Goal: Information Seeking & Learning: Learn about a topic

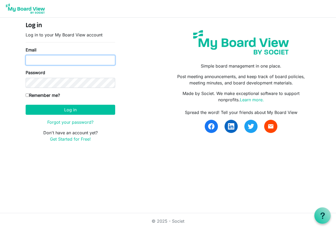
type input "tom@tvhcpa.com"
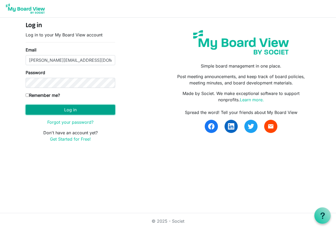
click at [30, 109] on button "Log in" at bounding box center [71, 110] width 90 height 10
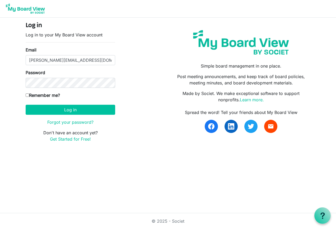
click at [27, 95] on input "Remember me?" at bounding box center [27, 95] width 3 height 3
checkbox input "true"
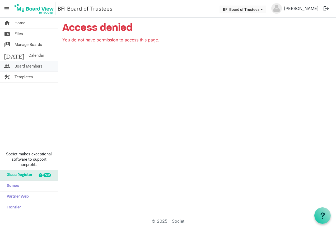
click at [26, 64] on span "Board Members" at bounding box center [29, 66] width 28 height 11
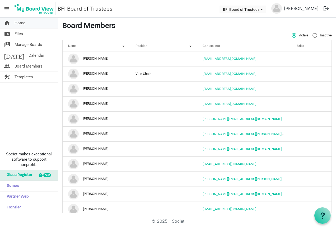
click at [23, 22] on span "Home" at bounding box center [20, 23] width 11 height 11
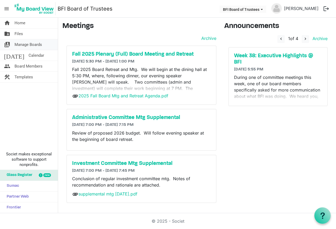
click at [29, 43] on span "Manage Boards" at bounding box center [28, 44] width 27 height 11
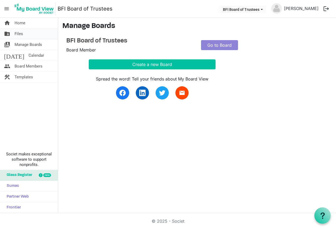
click at [21, 33] on span "Files" at bounding box center [19, 34] width 8 height 11
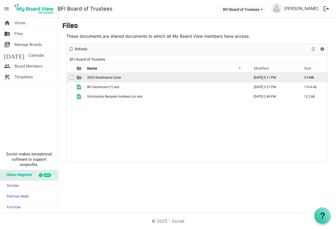
click at [104, 77] on span "2025 Governance Cycle" at bounding box center [104, 78] width 34 height 4
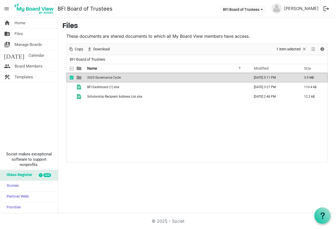
click at [104, 77] on span "2025 Governance Cycle" at bounding box center [104, 78] width 34 height 4
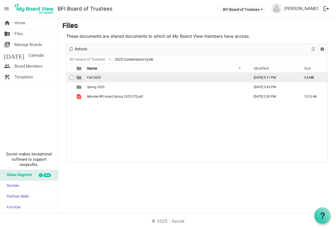
click at [108, 78] on td "Fall 2025" at bounding box center [167, 78] width 163 height 10
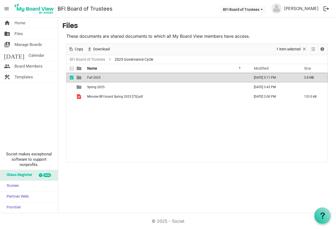
click at [108, 78] on td "Fall 2025" at bounding box center [167, 78] width 163 height 10
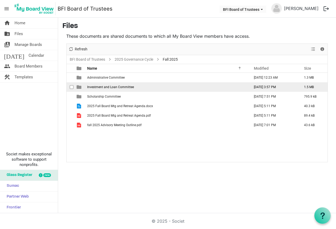
click at [117, 88] on span "Investment and Loan Committee" at bounding box center [110, 87] width 47 height 4
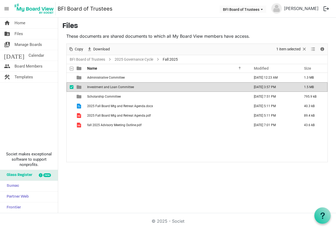
click at [117, 88] on span "Investment and Loan Committee" at bounding box center [110, 87] width 47 height 4
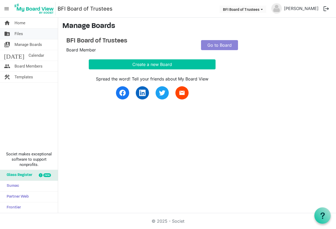
click at [21, 34] on span "Files" at bounding box center [19, 34] width 8 height 11
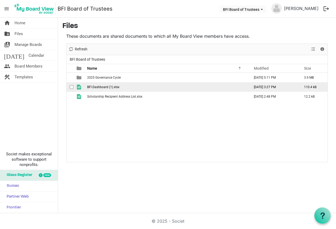
click at [137, 85] on td "BFI Dashboard (1).xlsx" at bounding box center [167, 87] width 163 height 10
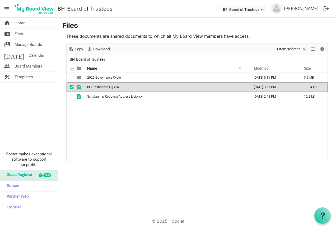
click at [137, 85] on td "BFI Dashboard (1).xlsx" at bounding box center [167, 87] width 163 height 10
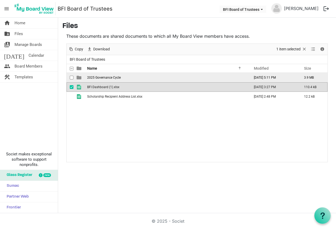
click at [124, 77] on td "2025 Governance Cycle" at bounding box center [167, 78] width 163 height 10
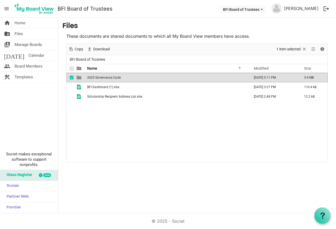
click at [124, 77] on td "2025 Governance Cycle" at bounding box center [167, 78] width 163 height 10
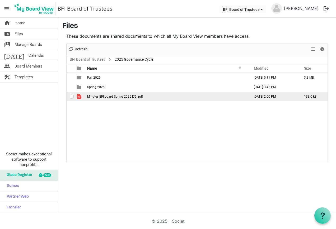
click at [128, 97] on span "Minutes BFI board Spring 2025 [75].pdf" at bounding box center [115, 97] width 56 height 4
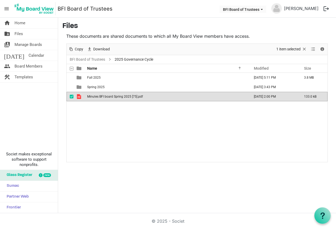
click at [128, 97] on span "Minutes BFI board Spring 2025 [75].pdf" at bounding box center [115, 97] width 56 height 4
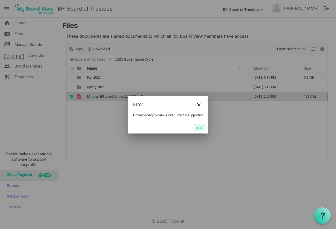
click at [199, 129] on button "OK" at bounding box center [200, 127] width 12 height 7
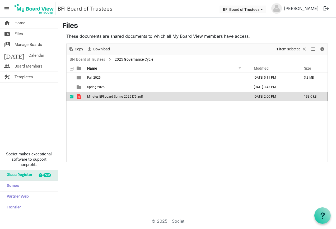
click at [154, 95] on Name"] "Minutes BFI board Spring 2025 [75].pdf" at bounding box center [167, 97] width 163 height 10
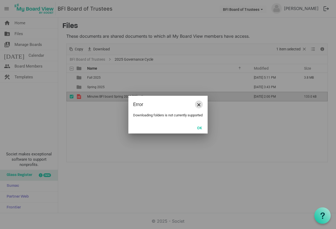
click at [201, 101] on button "Close" at bounding box center [199, 105] width 8 height 8
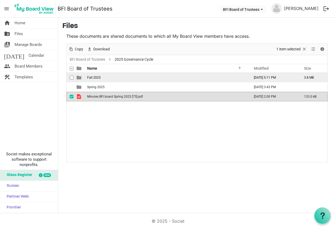
click at [146, 75] on td "Fall 2025" at bounding box center [167, 78] width 163 height 10
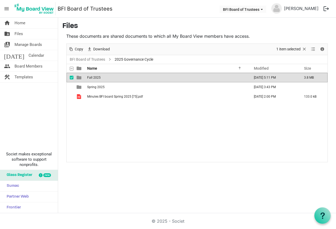
click at [146, 75] on td "Fall 2025" at bounding box center [167, 78] width 163 height 10
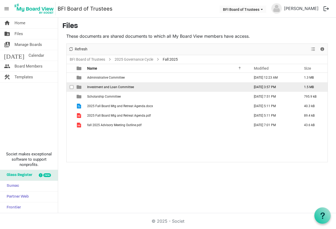
click at [152, 86] on td "Investment and Loan Committee" at bounding box center [167, 87] width 163 height 10
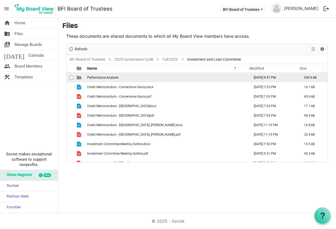
click at [123, 78] on td "Performance Analysis" at bounding box center [167, 78] width 163 height 10
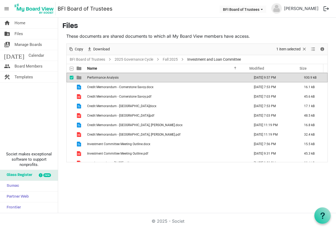
click at [123, 78] on td "Performance Analysis" at bounding box center [167, 78] width 163 height 10
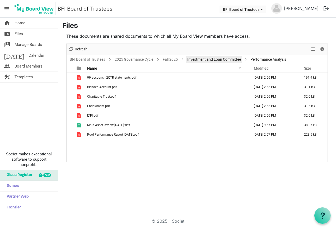
click at [205, 59] on link "Investment and Loan Committee" at bounding box center [214, 59] width 56 height 7
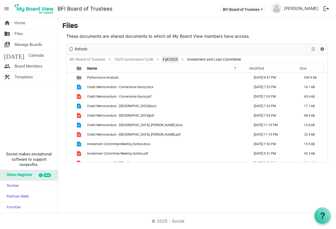
click at [172, 59] on link "Fall 2025" at bounding box center [170, 59] width 17 height 7
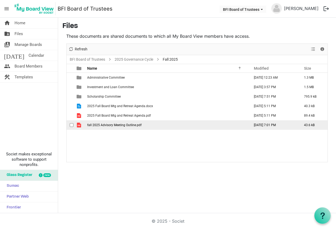
click at [123, 125] on span "fall 2025 Advisory Meeting Outline.pdf" at bounding box center [114, 125] width 54 height 4
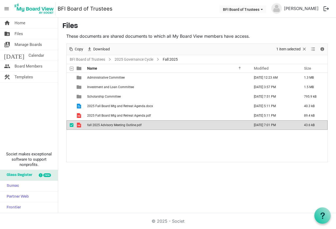
click at [123, 125] on span "fall 2025 Advisory Meeting Outline.pdf" at bounding box center [114, 125] width 54 height 4
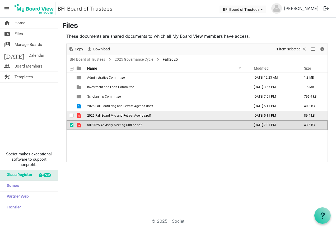
click at [177, 116] on td "2025 Fall Board Mtg and Retreat Agenda.pdf" at bounding box center [167, 116] width 163 height 10
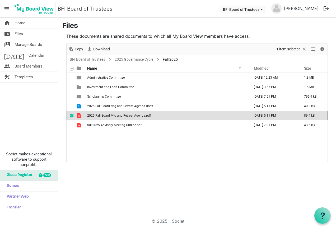
click at [177, 116] on td "2025 Fall Board Mtg and Retreat Agenda.pdf" at bounding box center [167, 116] width 163 height 10
click at [136, 57] on link "2025 Governance Cycle" at bounding box center [134, 59] width 41 height 7
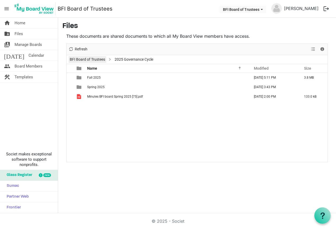
click at [98, 59] on link "BFI Board of Trustees" at bounding box center [88, 59] width 38 height 7
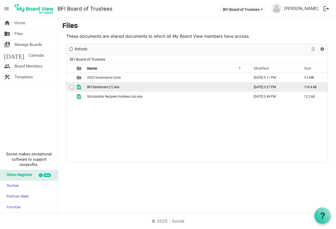
click at [104, 86] on span "BFI Dashboard (1).xlsx" at bounding box center [103, 87] width 32 height 4
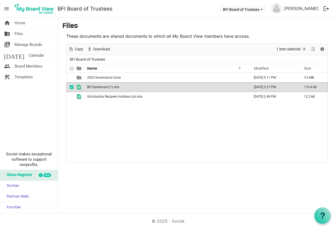
click at [104, 86] on span "BFI Dashboard (1).xlsx" at bounding box center [103, 87] width 32 height 4
click at [22, 21] on span "Home" at bounding box center [20, 23] width 11 height 11
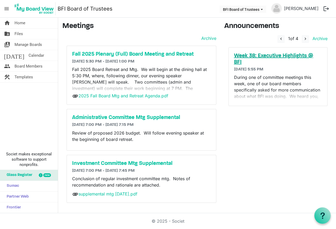
click at [265, 54] on h5 "Week 38: Executive Highlights @ BFI" at bounding box center [278, 59] width 88 height 13
click at [120, 162] on h5 "Investment Committee Mtg Supplemental" at bounding box center [141, 164] width 139 height 6
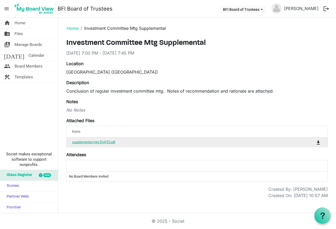
click at [101, 141] on link "supplemental mtg [DATE].pdf" at bounding box center [93, 142] width 43 height 4
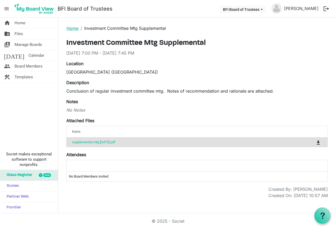
click at [72, 28] on link "Home" at bounding box center [73, 28] width 12 height 5
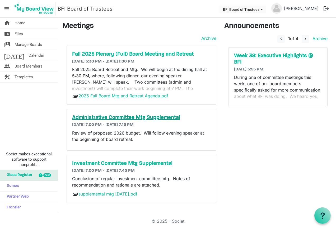
click at [115, 117] on h5 "Administrative Committee Mtg Supplemental" at bounding box center [141, 118] width 139 height 6
click at [118, 96] on link "2025 Fall Board Mtg and Retreat Agenda.pdf" at bounding box center [123, 95] width 90 height 5
